Goal: Find contact information: Find contact information

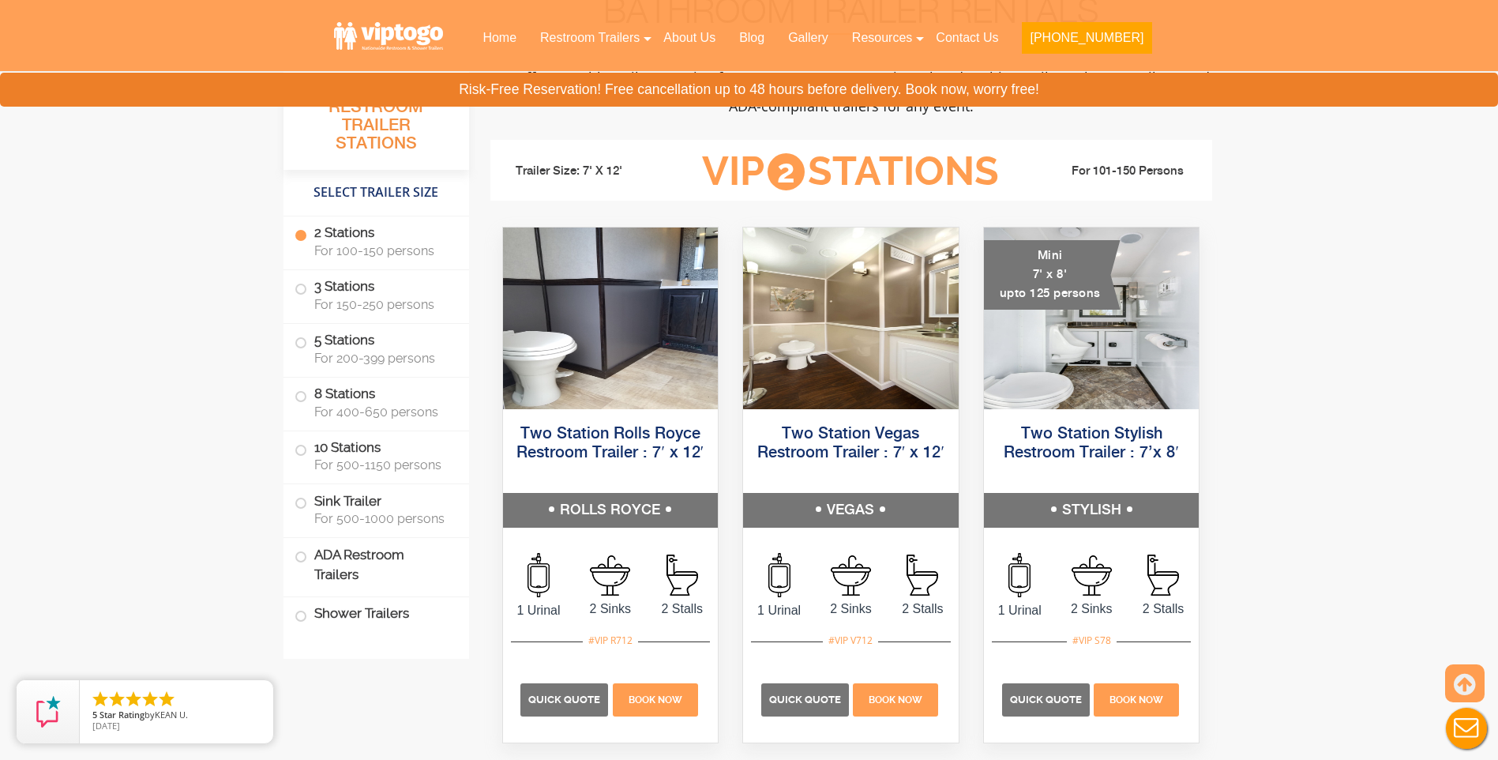
scroll to position [643, 0]
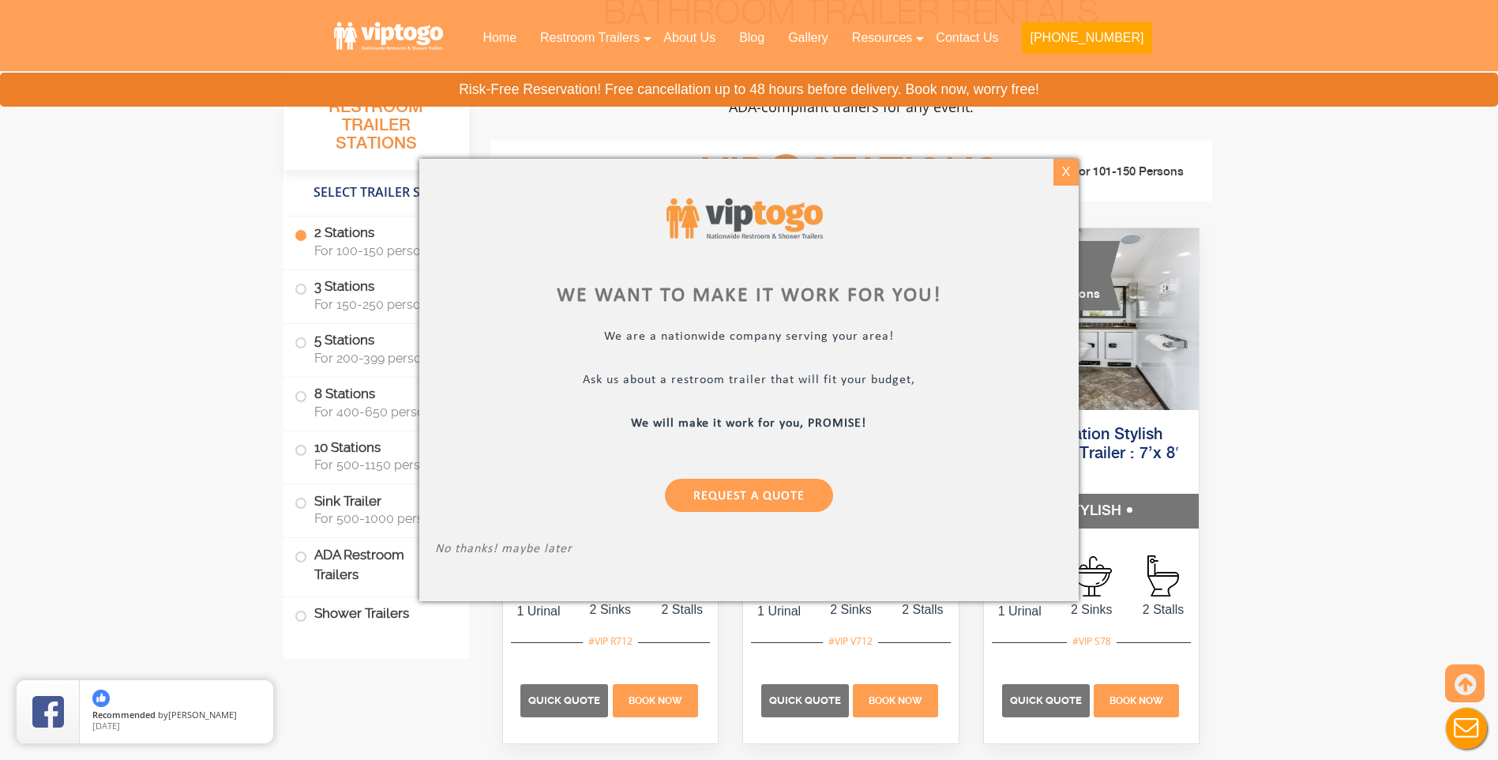
click at [1067, 174] on div "X" at bounding box center [1066, 172] width 24 height 27
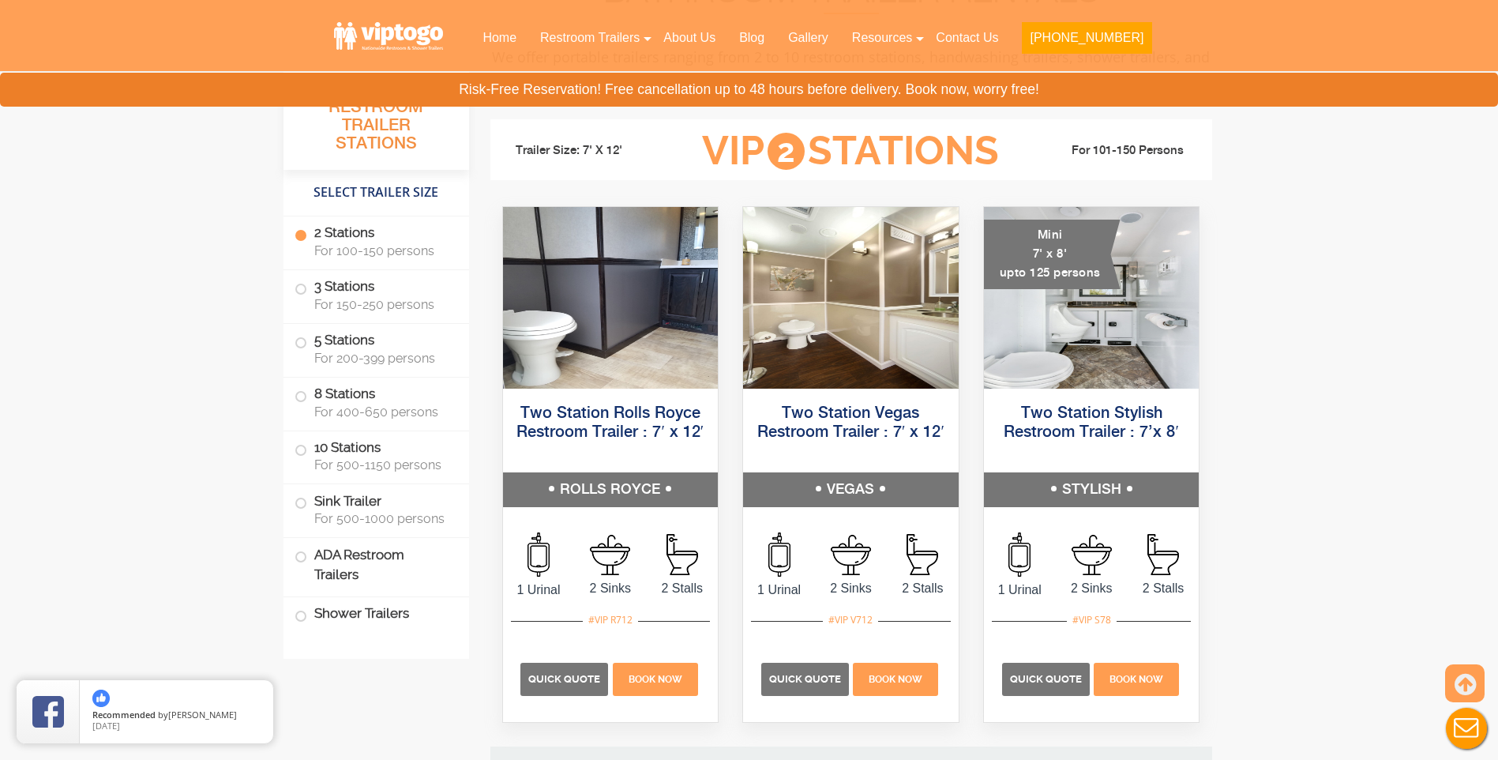
scroll to position [665, 0]
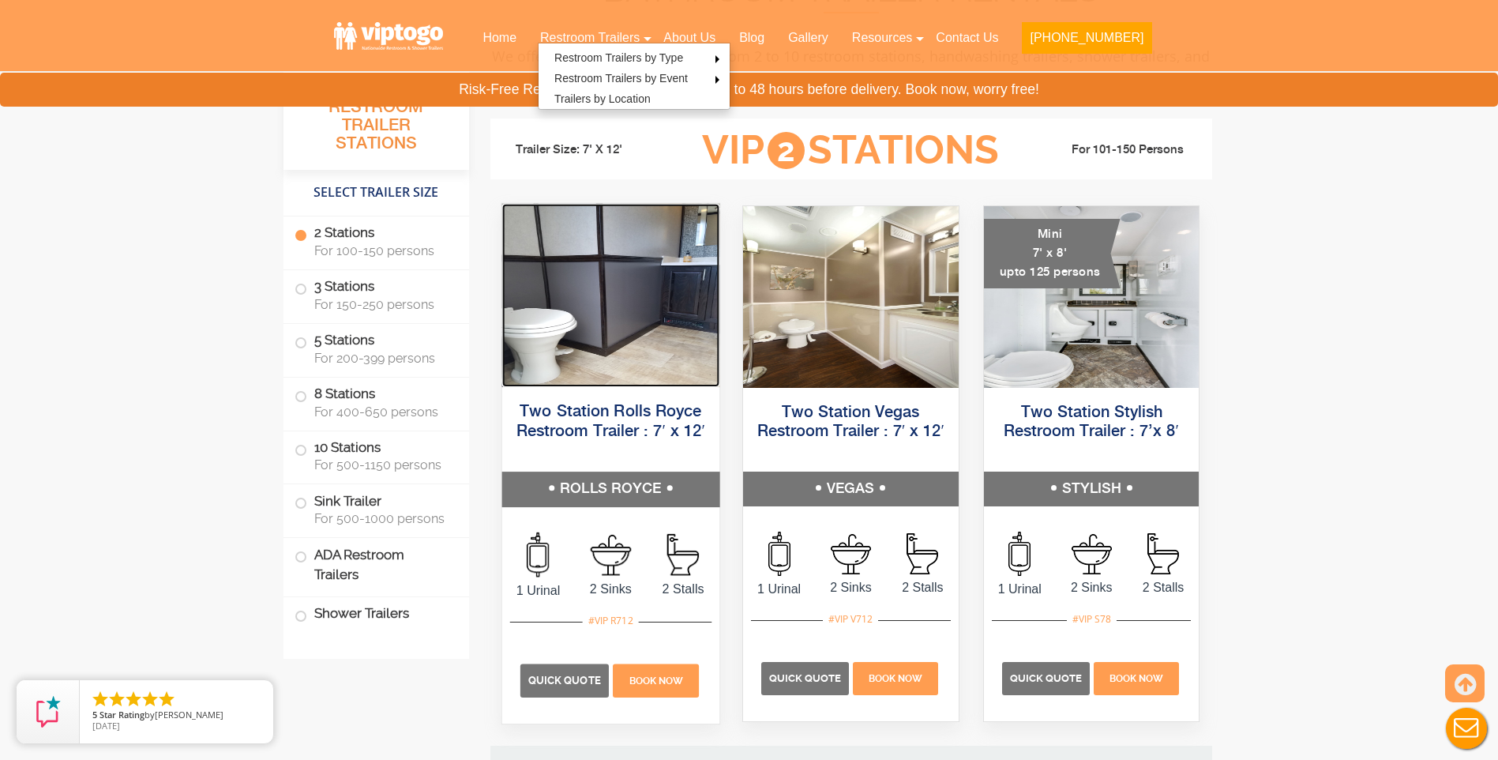
click at [619, 355] on img at bounding box center [609, 295] width 217 height 183
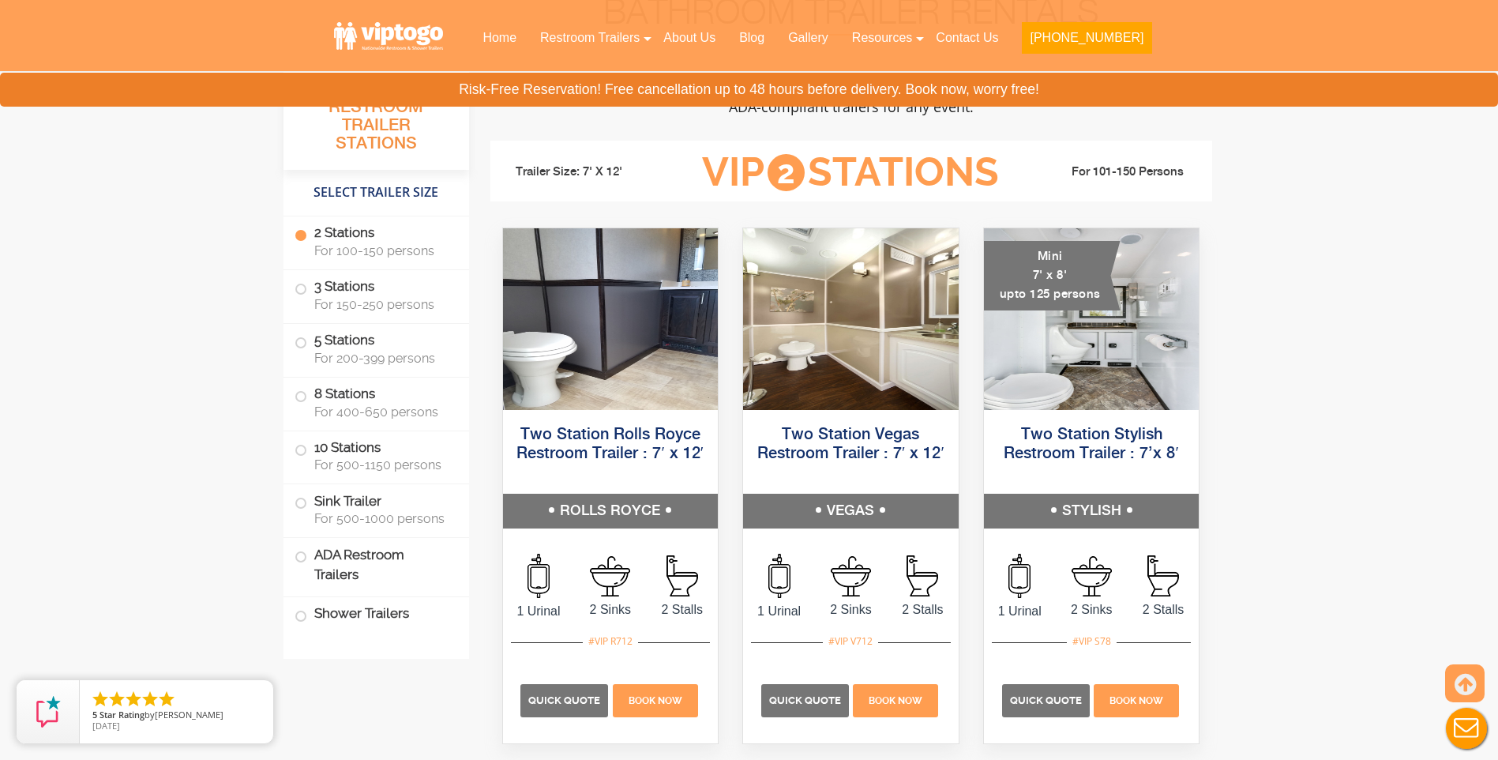
scroll to position [622, 0]
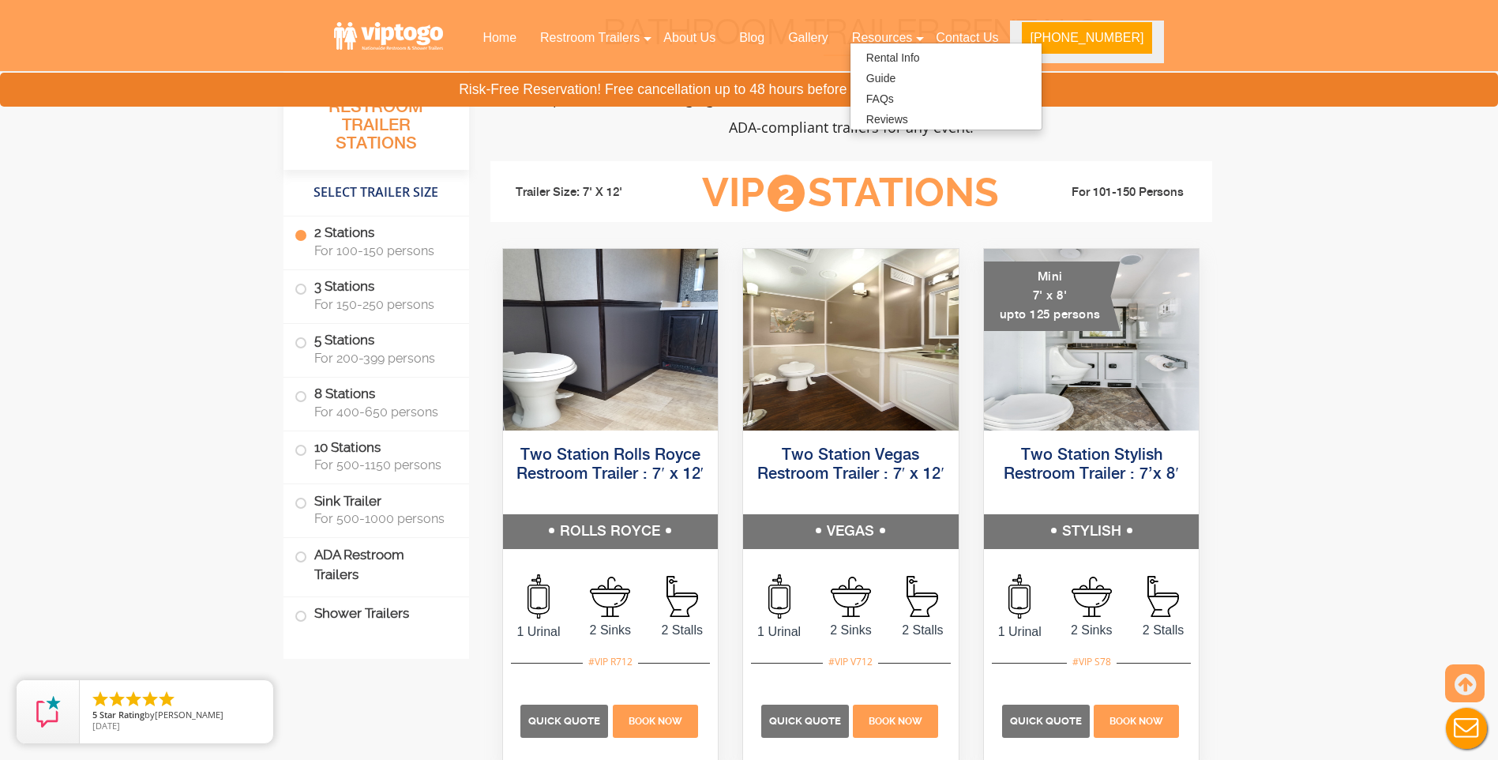
click at [1094, 39] on button "877-564-5977" at bounding box center [1086, 38] width 129 height 32
click at [1010, 24] on link "Contact Us" at bounding box center [967, 38] width 86 height 35
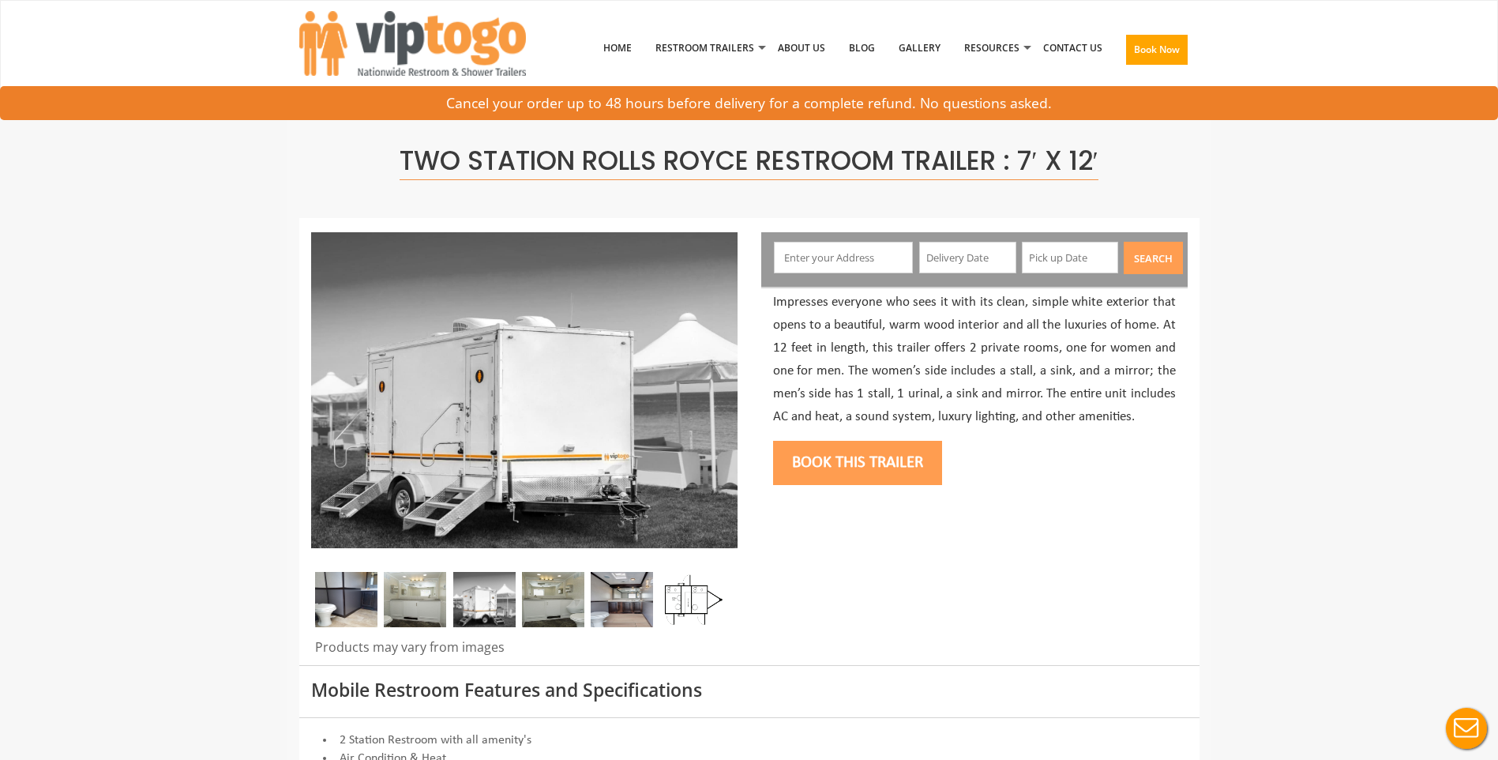
click at [413, 599] on img at bounding box center [415, 599] width 62 height 55
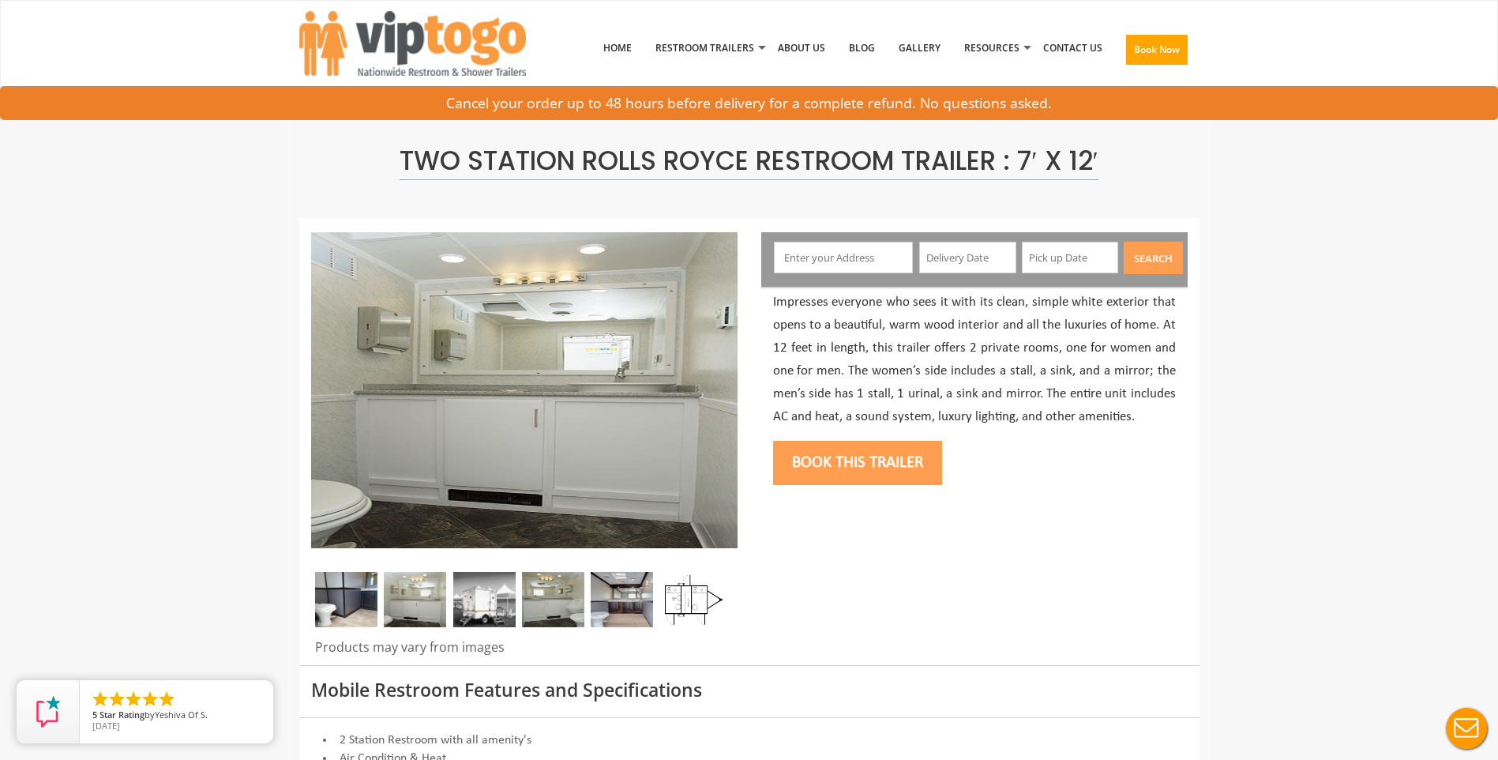
click at [467, 609] on img at bounding box center [484, 599] width 62 height 55
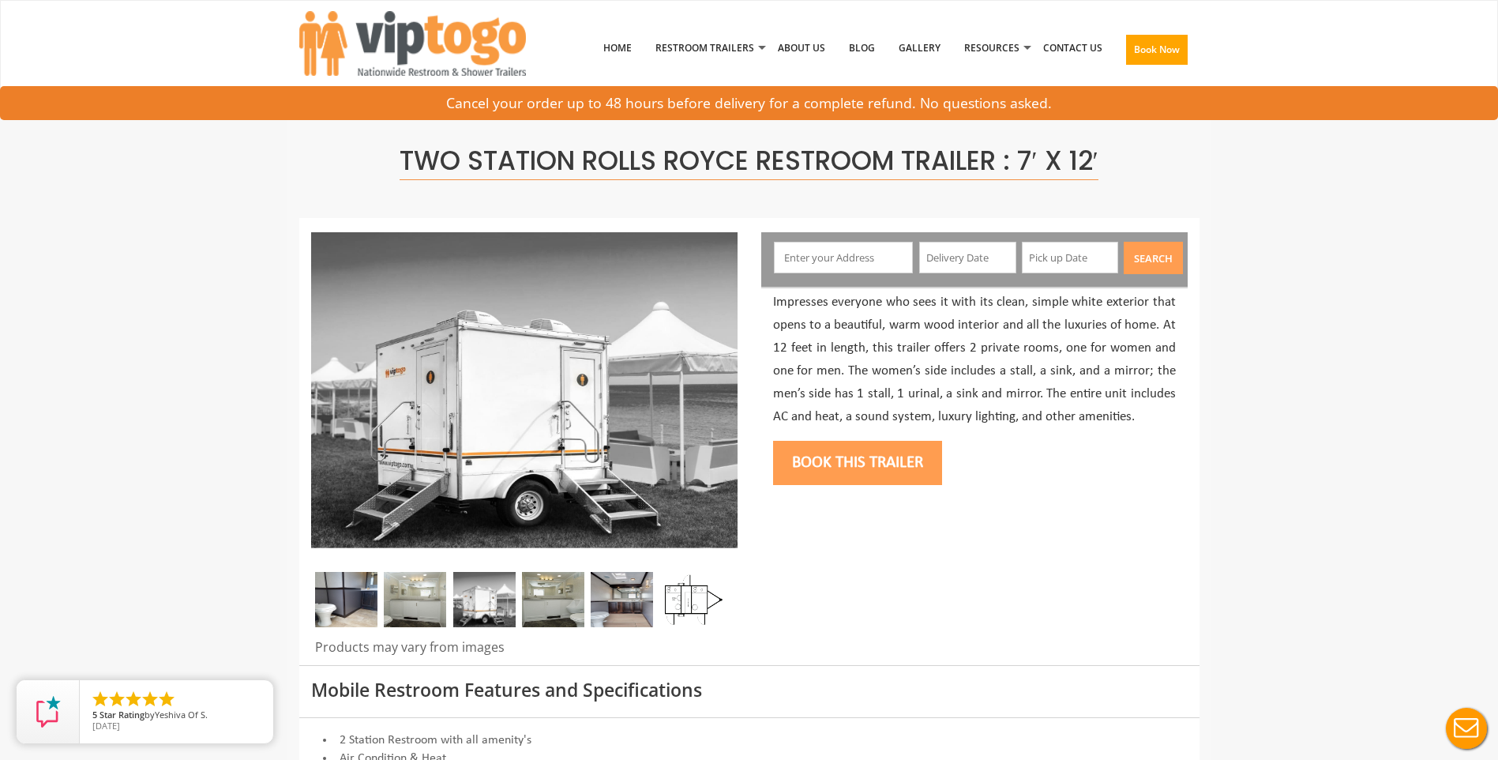
click at [559, 602] on img at bounding box center [553, 599] width 62 height 55
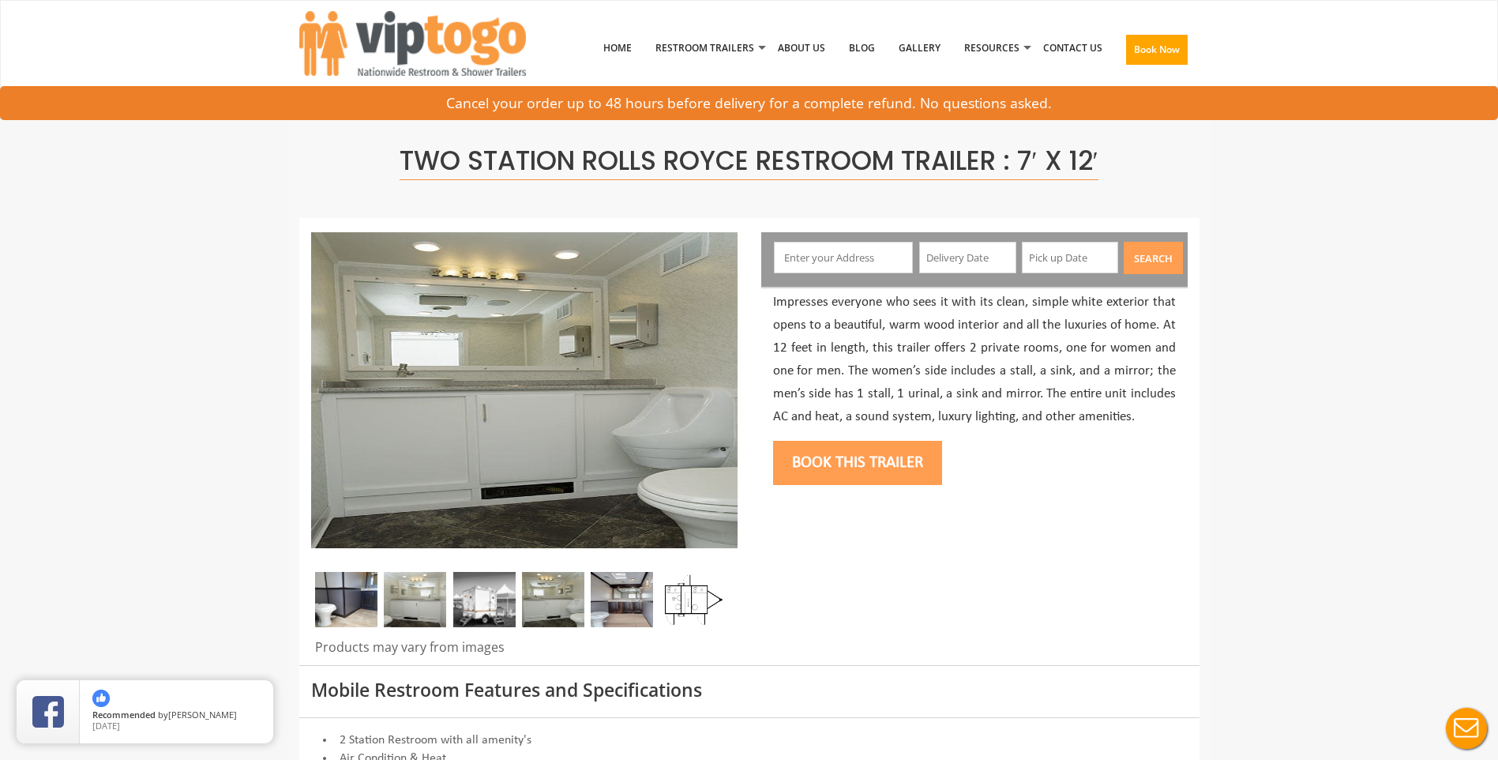
click at [619, 596] on img at bounding box center [622, 599] width 62 height 55
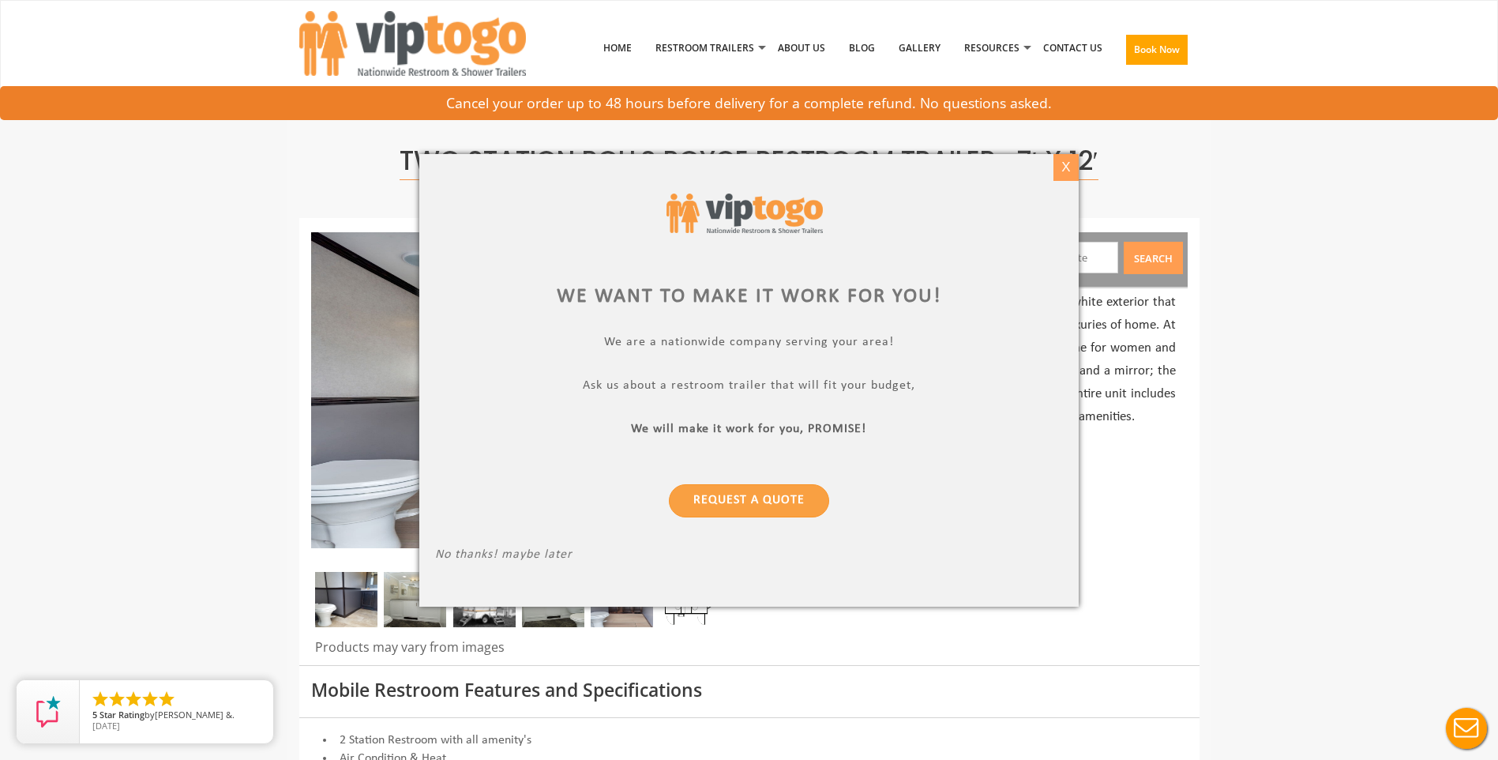
click at [1071, 172] on div "X" at bounding box center [1066, 167] width 24 height 27
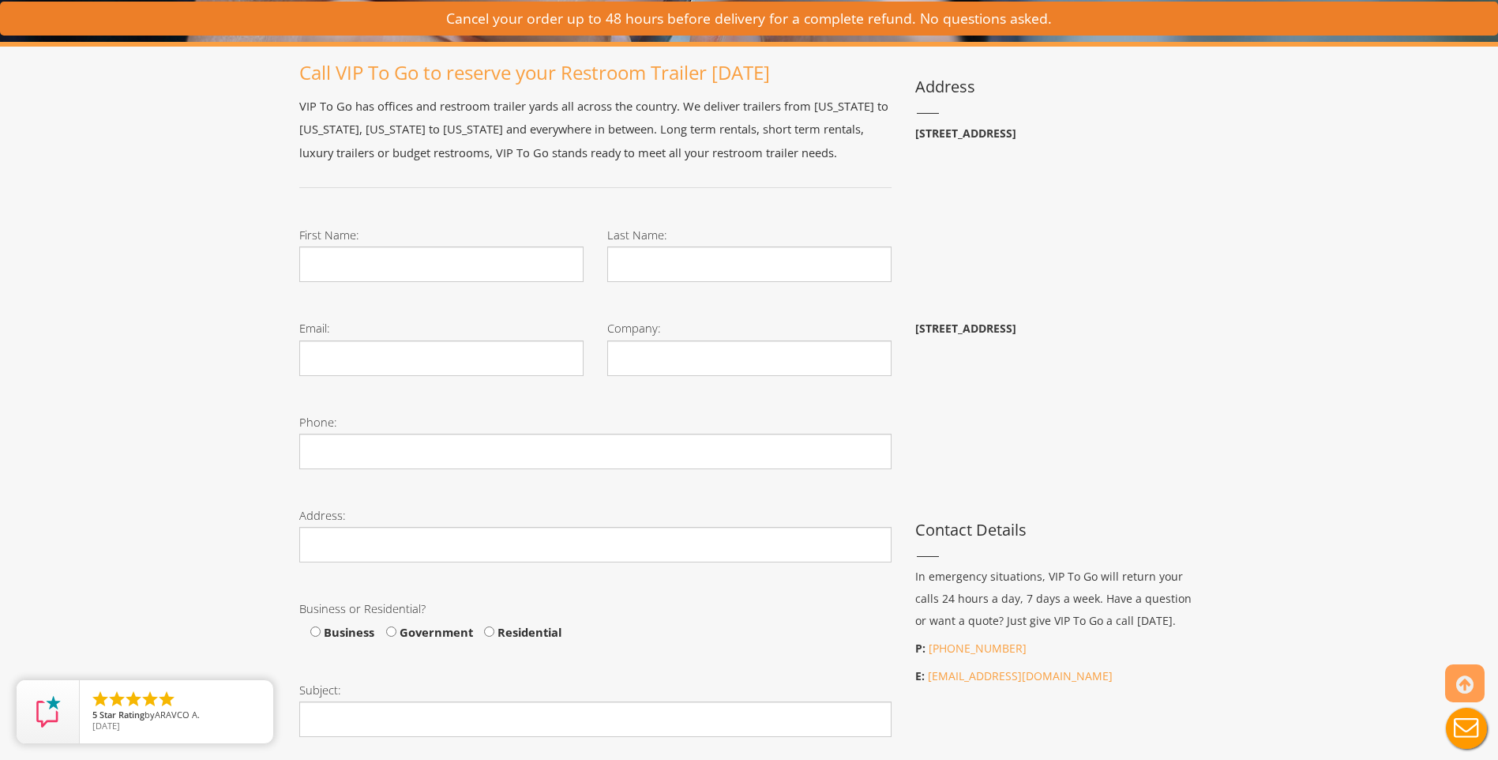
scroll to position [258, 0]
